Goal: Task Accomplishment & Management: Manage account settings

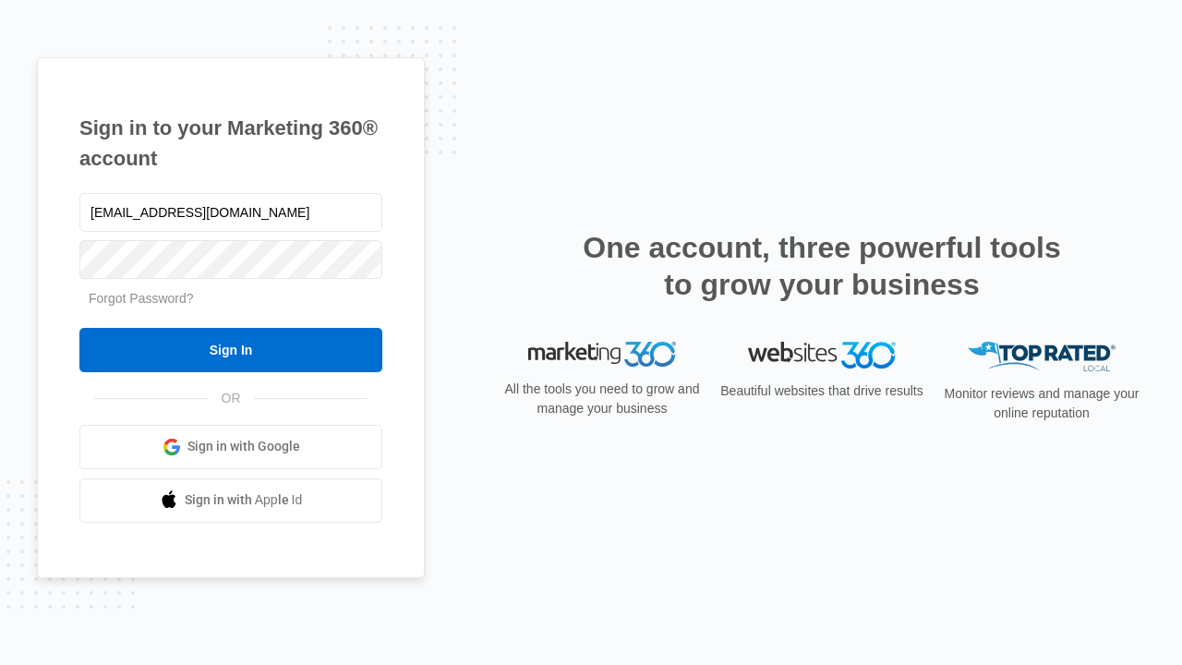
type input "[EMAIL_ADDRESS][DOMAIN_NAME]"
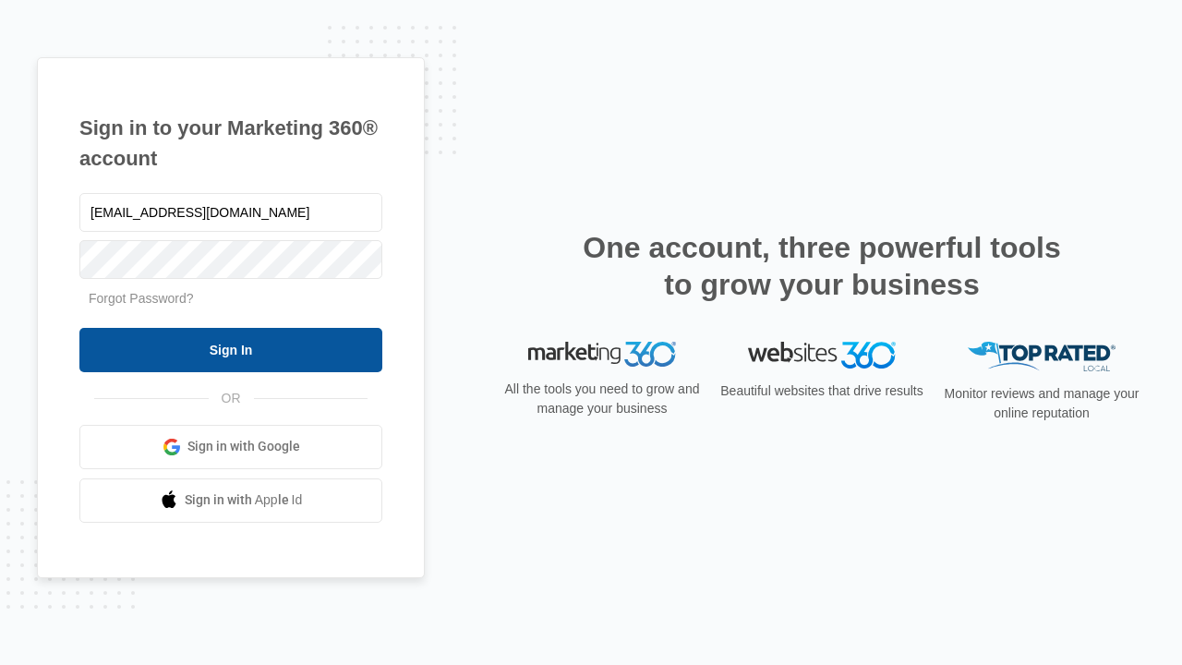
click at [231, 349] on input "Sign In" at bounding box center [230, 350] width 303 height 44
